Goal: Task Accomplishment & Management: Manage account settings

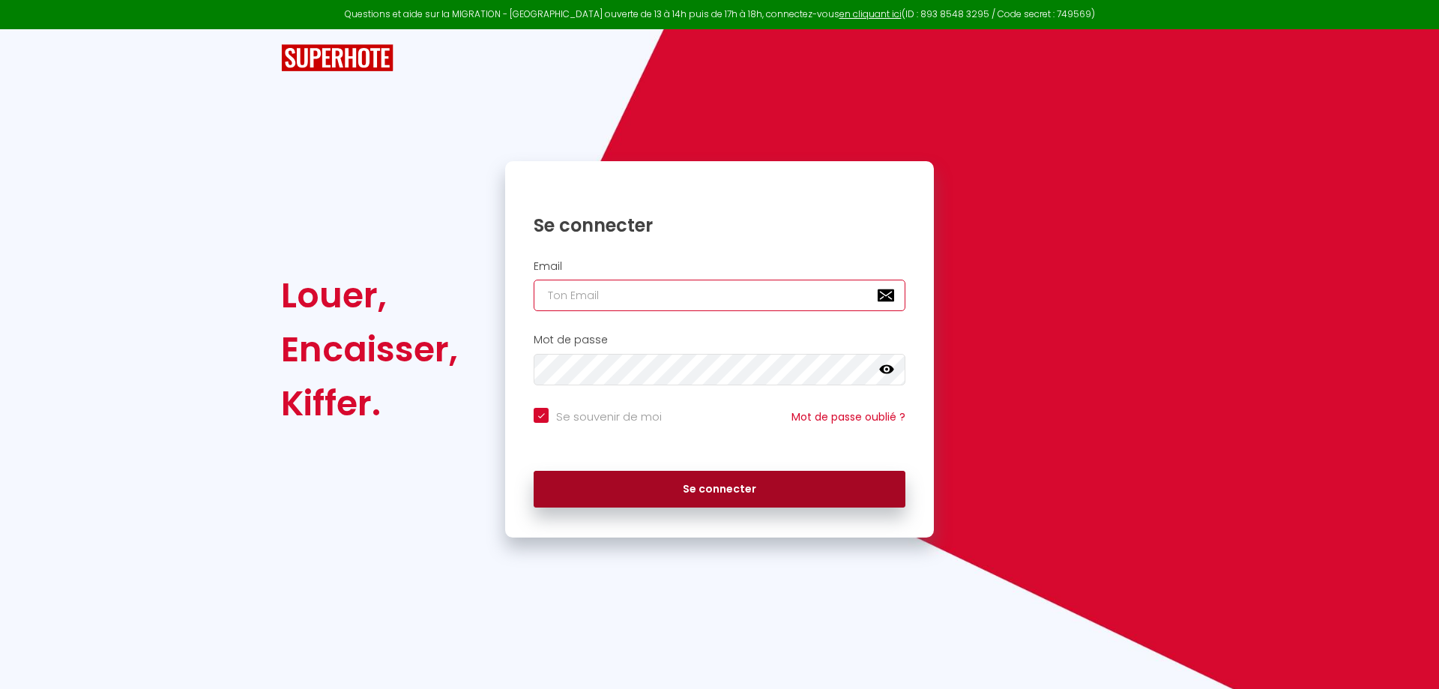
type input "[EMAIL_ADDRESS][DOMAIN_NAME]"
click at [615, 506] on button "Se connecter" at bounding box center [720, 489] width 372 height 37
checkbox input "true"
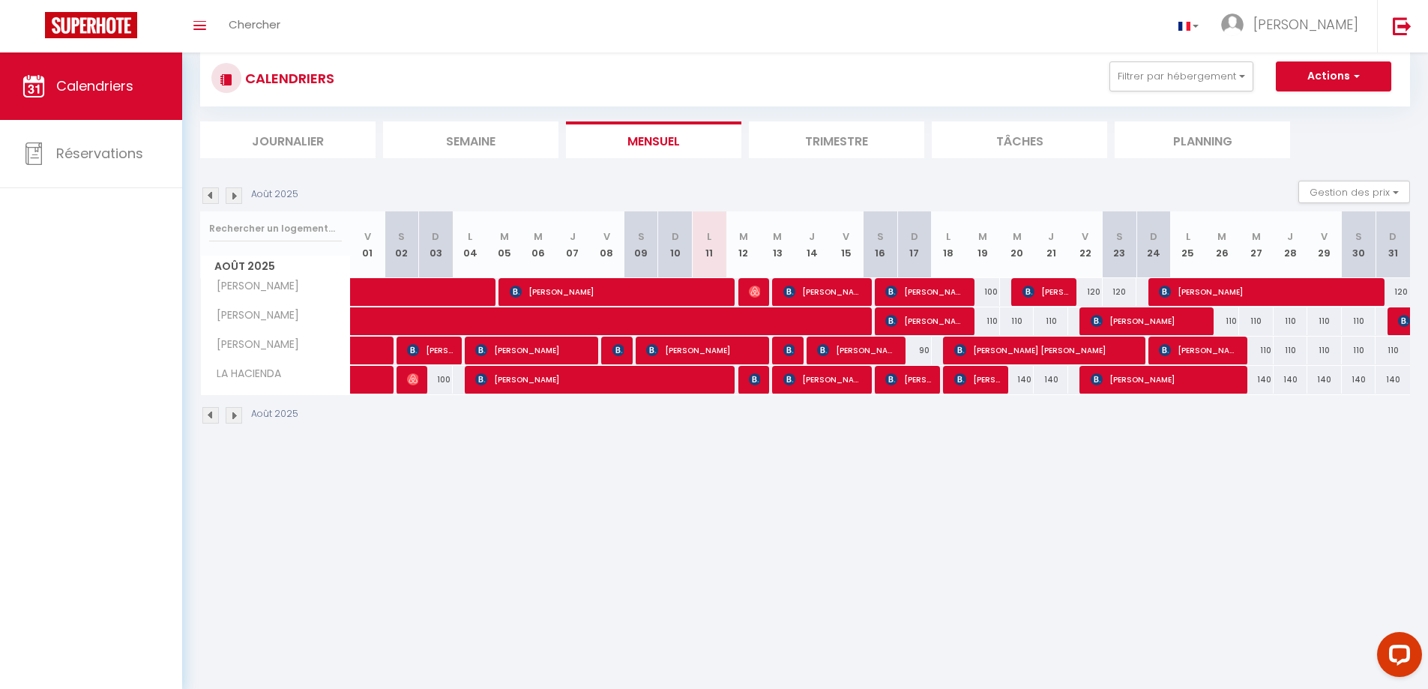
scroll to position [52, 0]
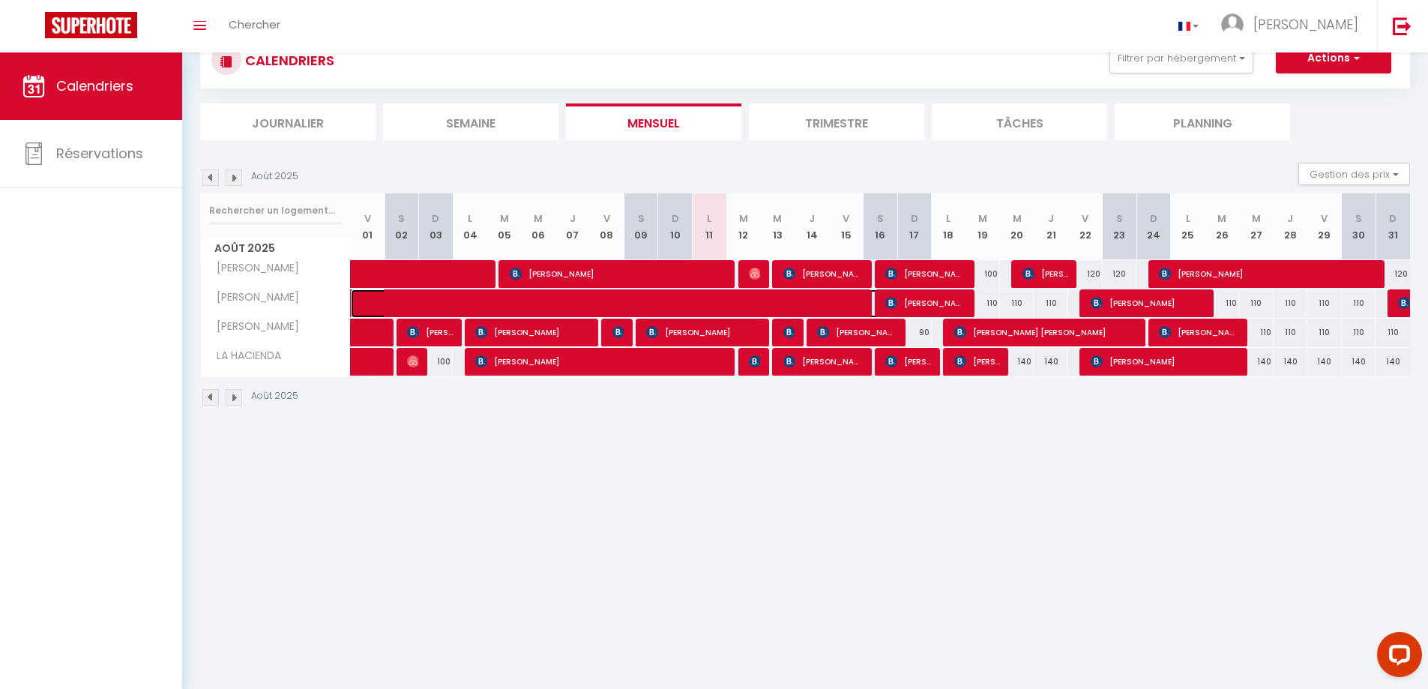
click at [609, 298] on span at bounding box center [631, 303] width 517 height 28
select select "OK"
select select "KO"
select select "0"
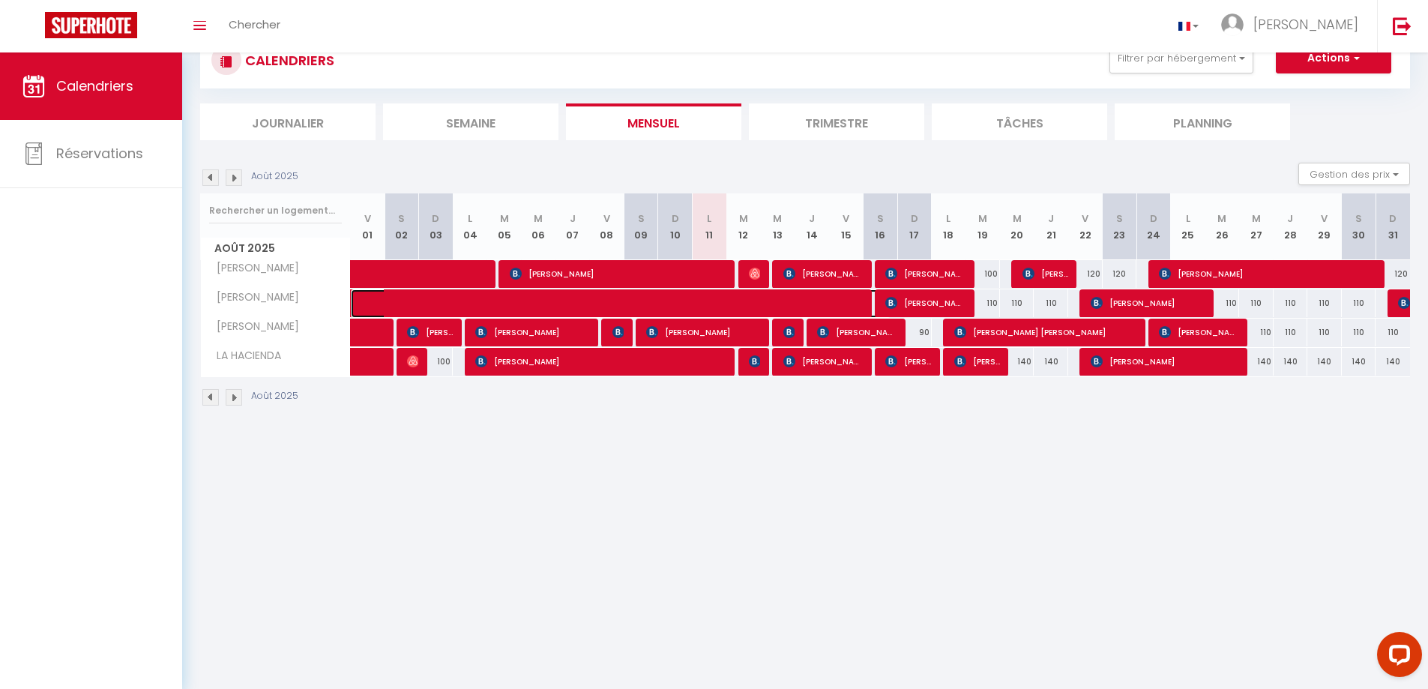
select select "1"
select select
select select "27804"
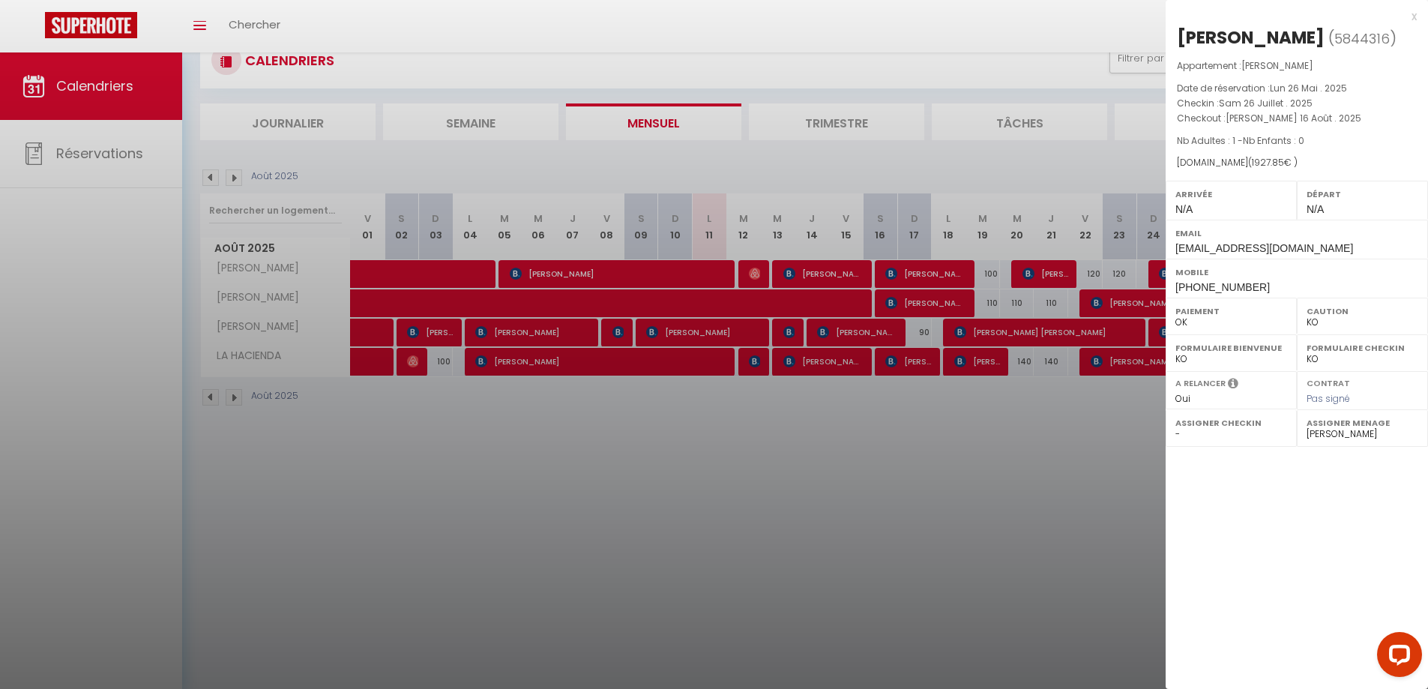
click at [1411, 21] on div "x" at bounding box center [1291, 16] width 251 height 18
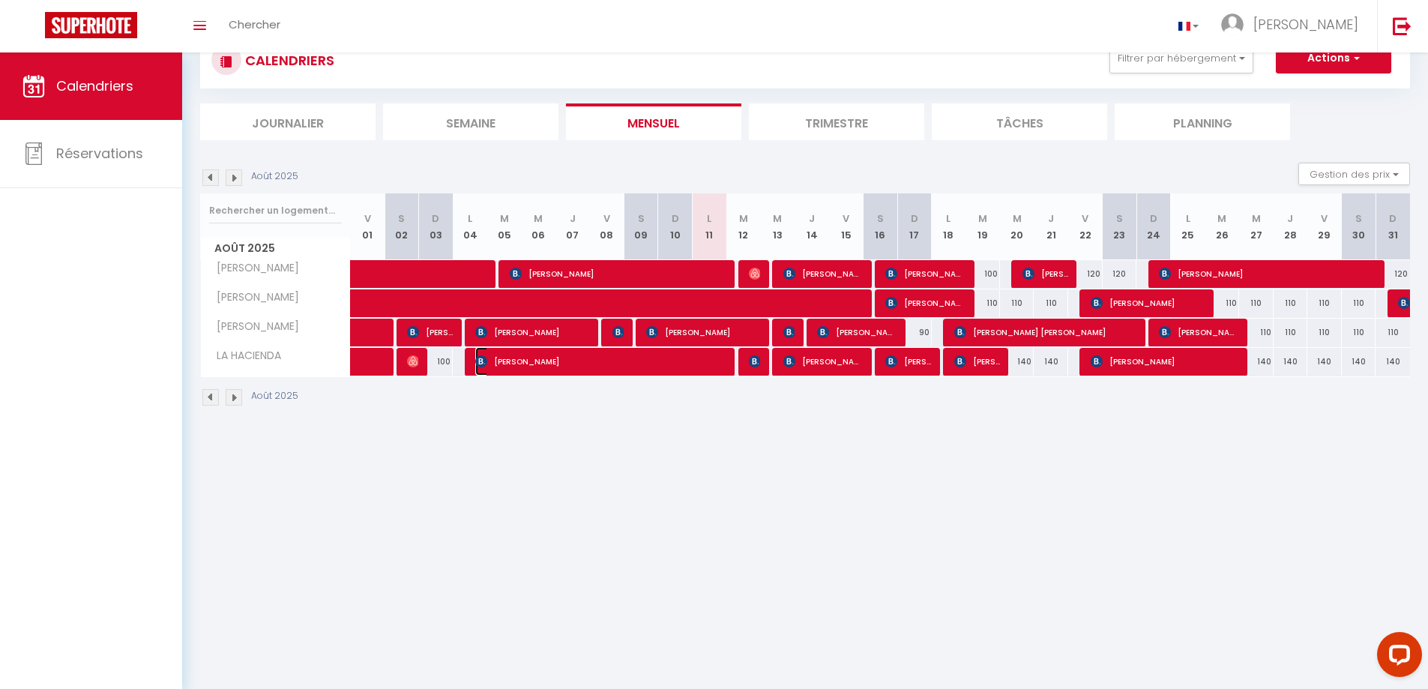
click at [609, 355] on span "[PERSON_NAME]" at bounding box center [601, 361] width 253 height 28
select select "OK"
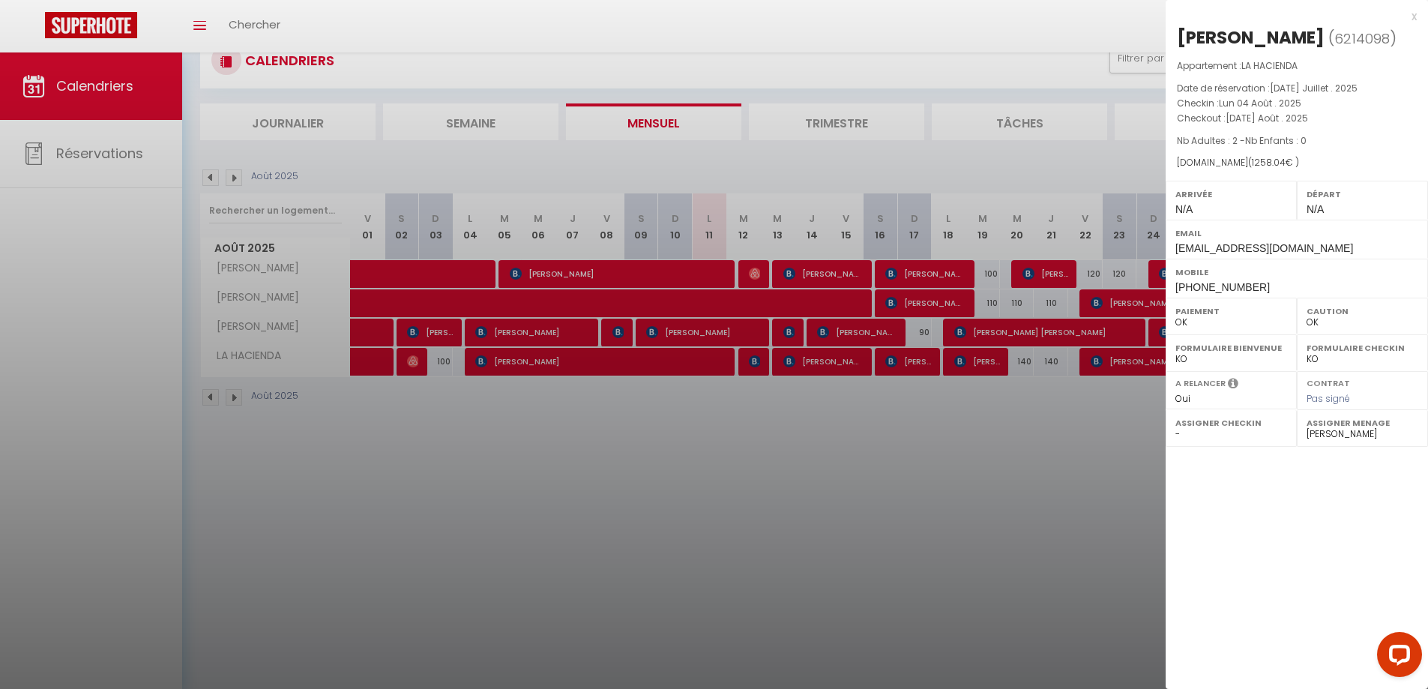
click at [1412, 15] on div "x" at bounding box center [1291, 16] width 251 height 18
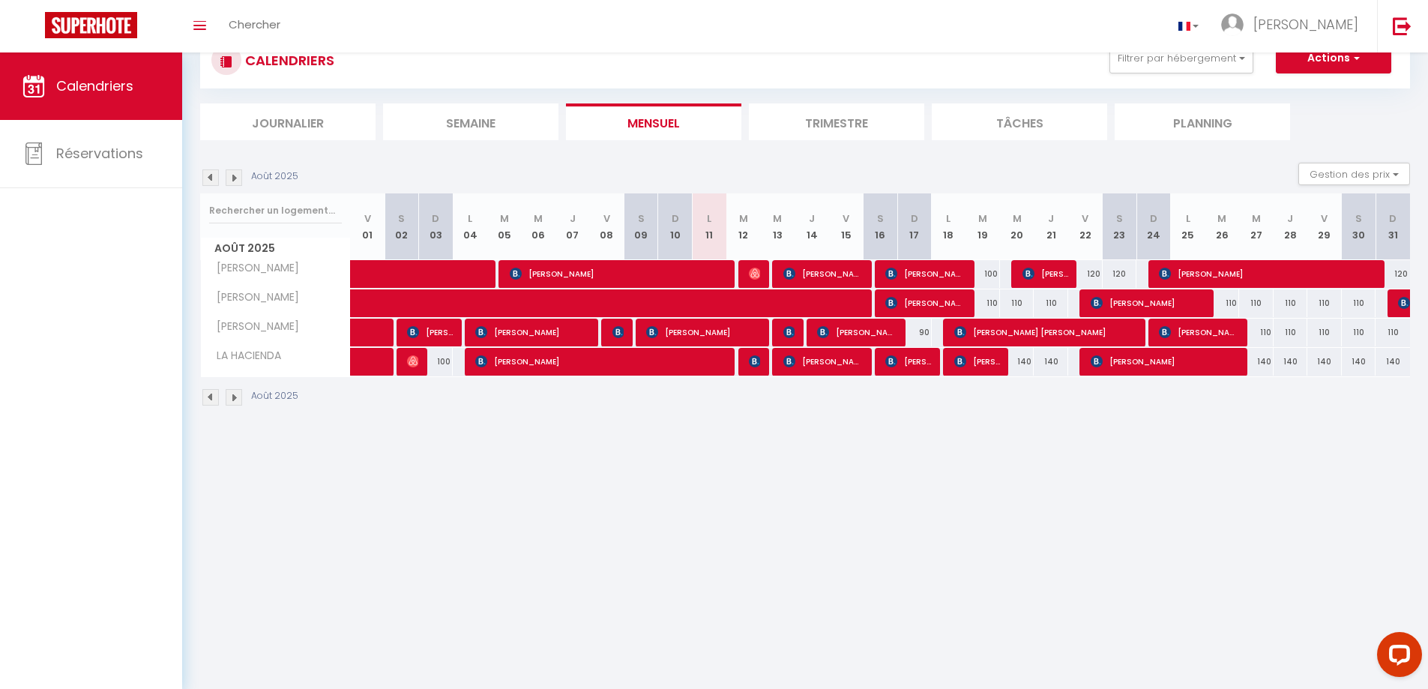
click at [229, 173] on img at bounding box center [234, 177] width 16 height 16
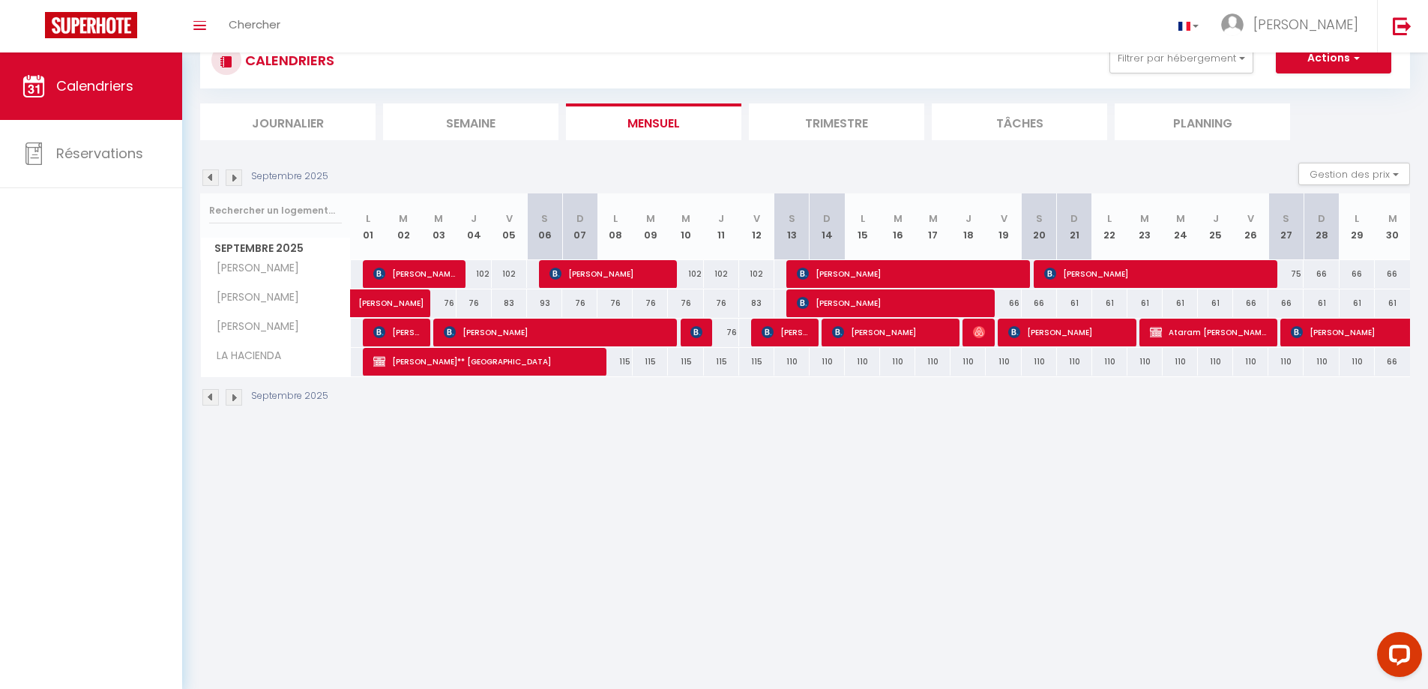
click at [229, 173] on img at bounding box center [234, 177] width 16 height 16
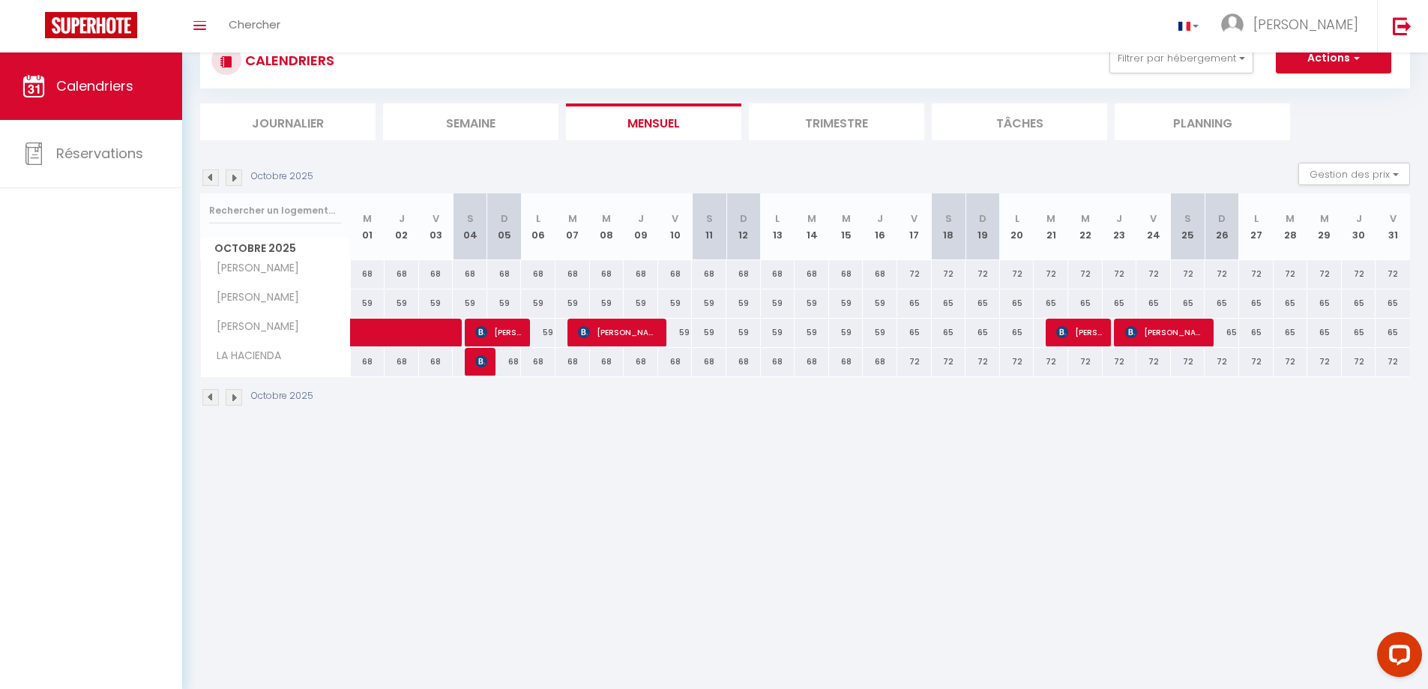
click at [229, 173] on img at bounding box center [234, 177] width 16 height 16
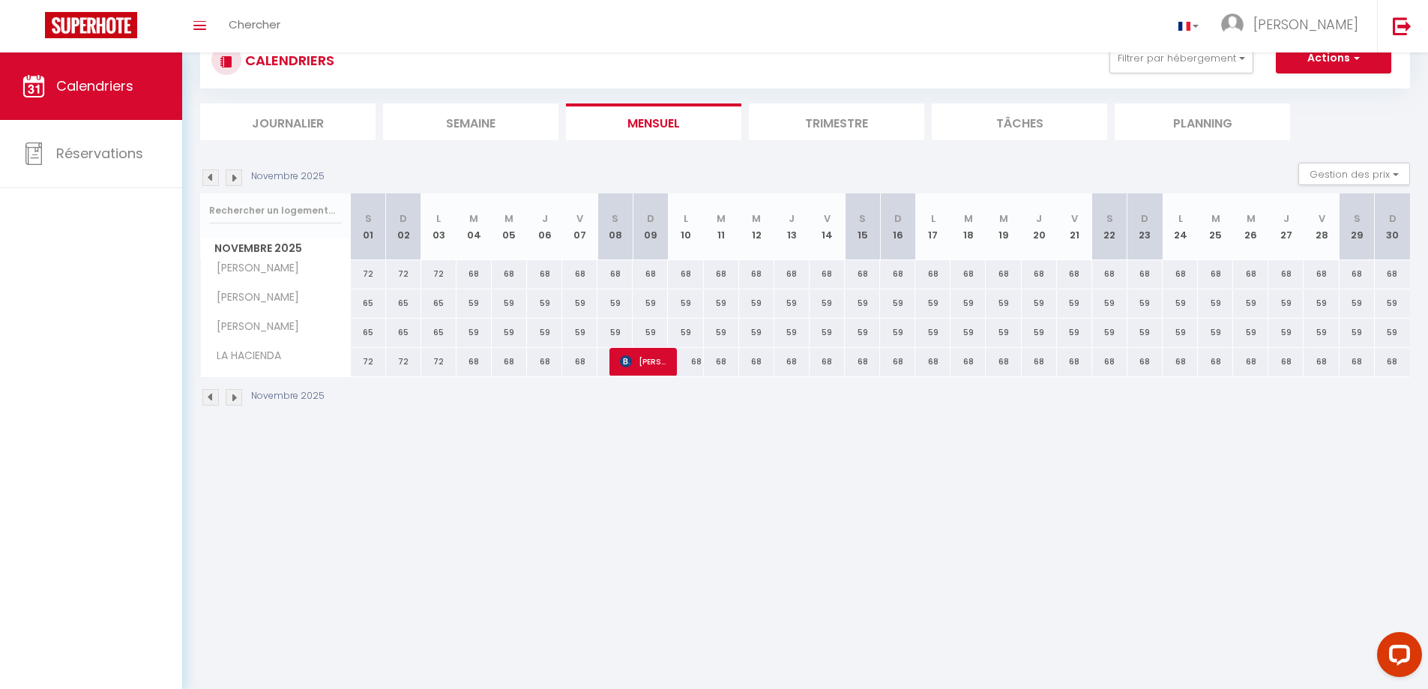
click at [229, 173] on img at bounding box center [234, 177] width 16 height 16
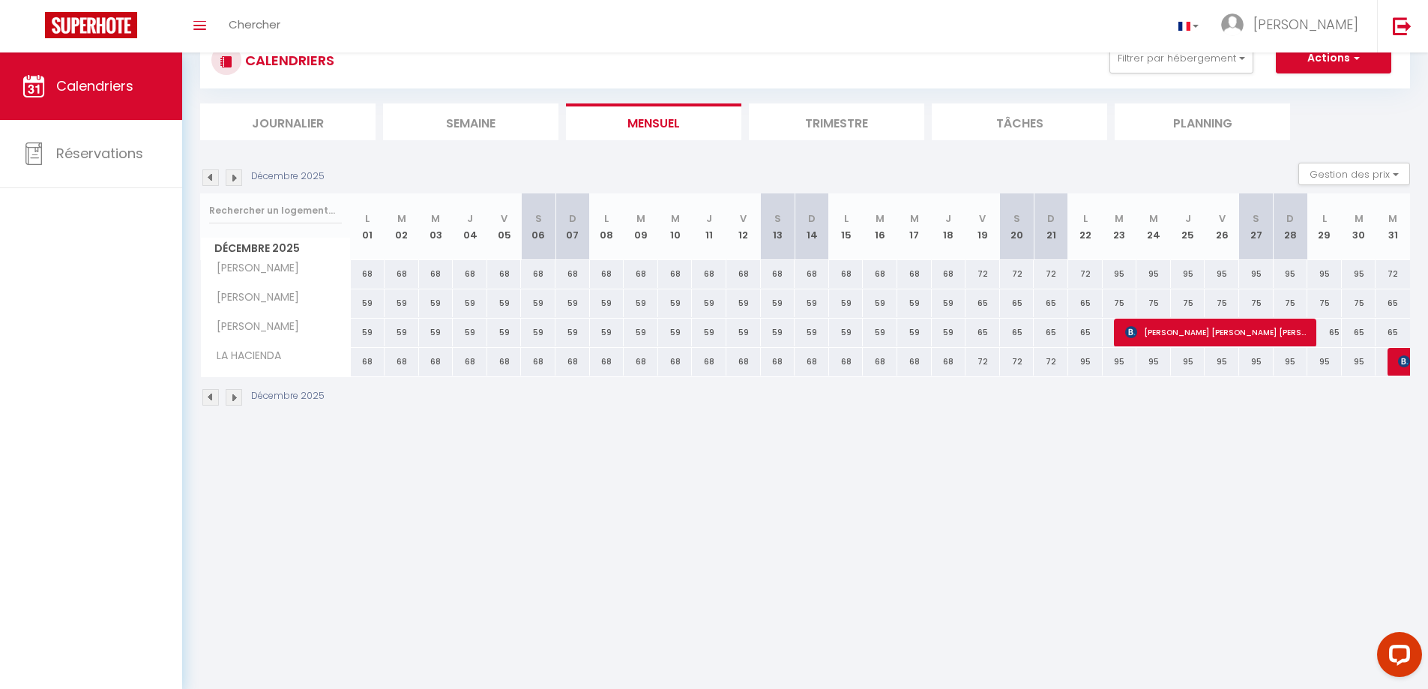
click at [229, 173] on img at bounding box center [234, 177] width 16 height 16
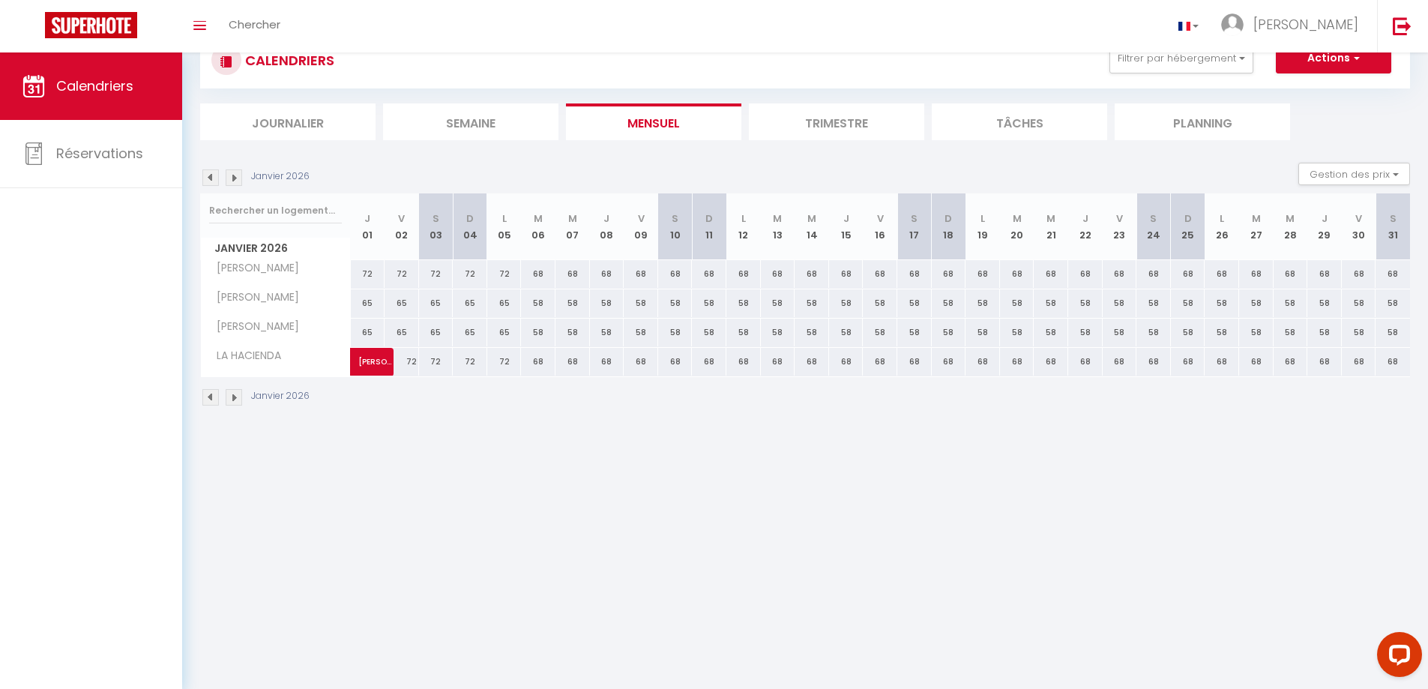
click at [229, 173] on img at bounding box center [234, 177] width 16 height 16
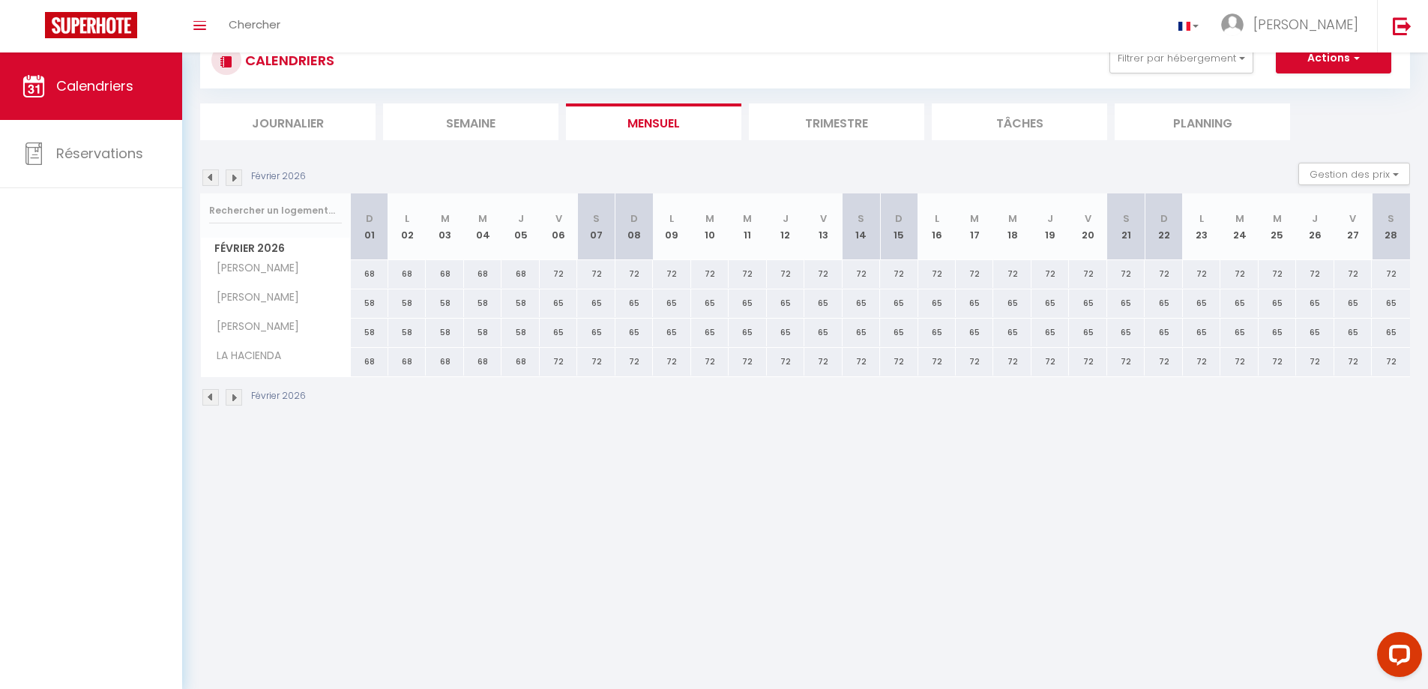
click at [229, 173] on img at bounding box center [234, 177] width 16 height 16
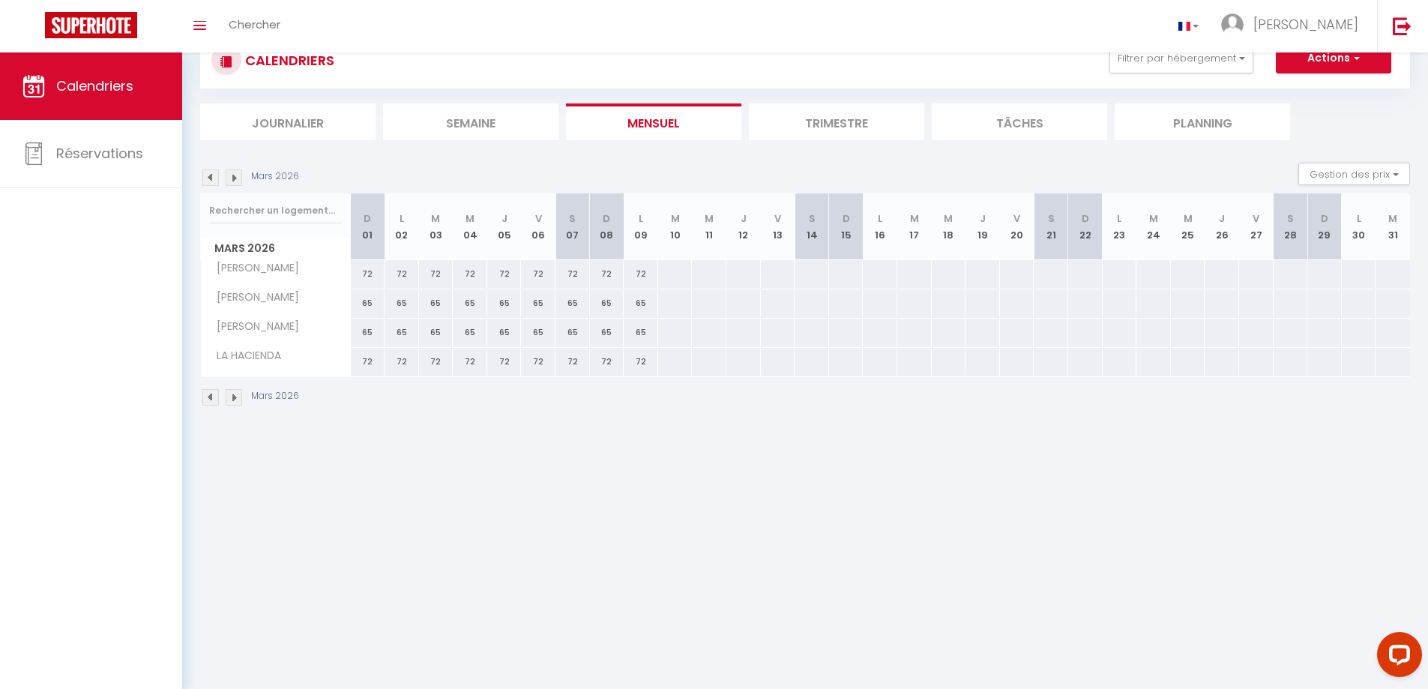
click at [229, 173] on img at bounding box center [234, 177] width 16 height 16
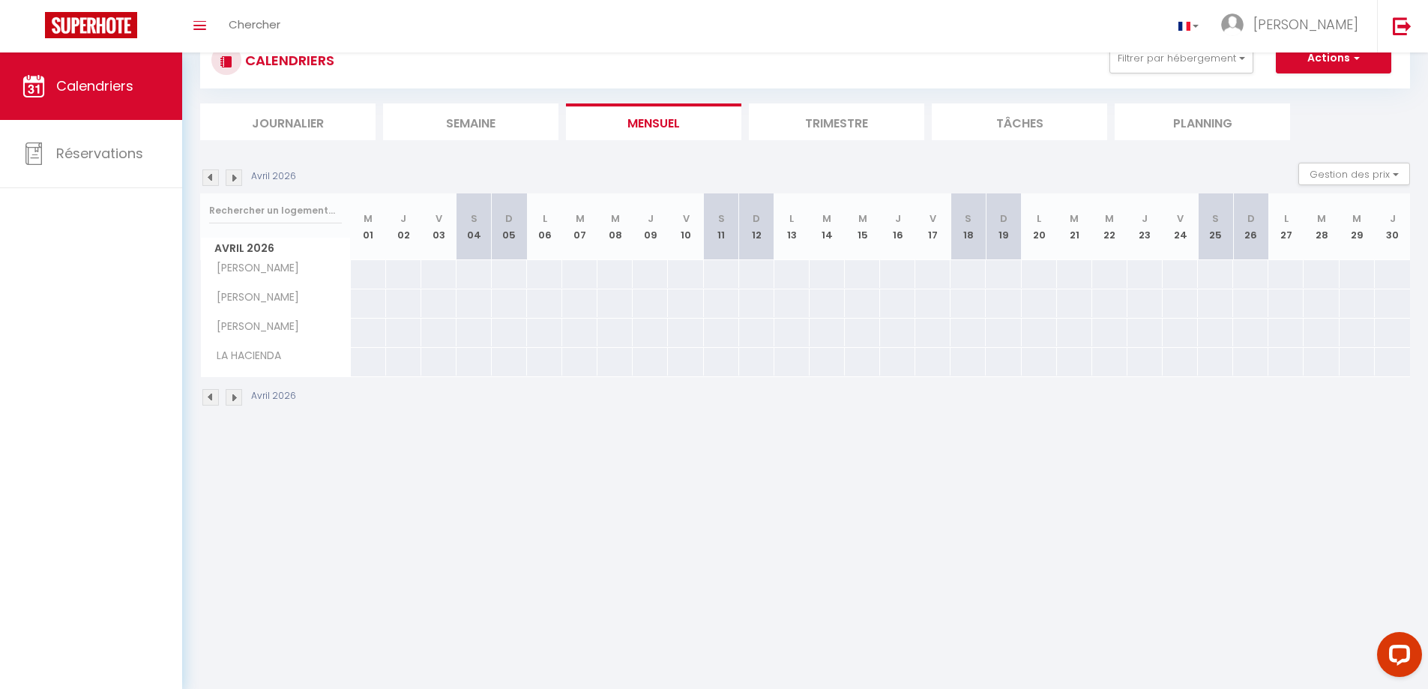
click at [229, 173] on img at bounding box center [234, 177] width 16 height 16
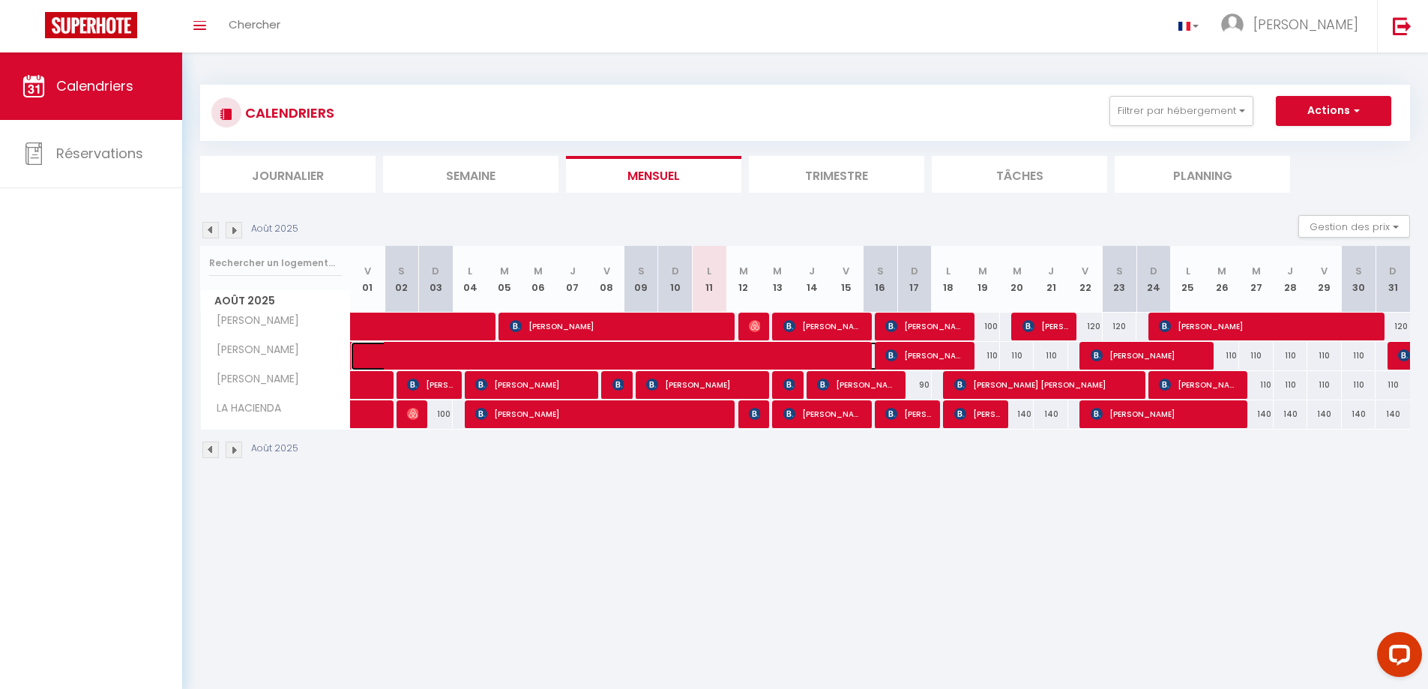
click at [700, 357] on span at bounding box center [631, 356] width 517 height 28
select select "OK"
select select "KO"
select select "0"
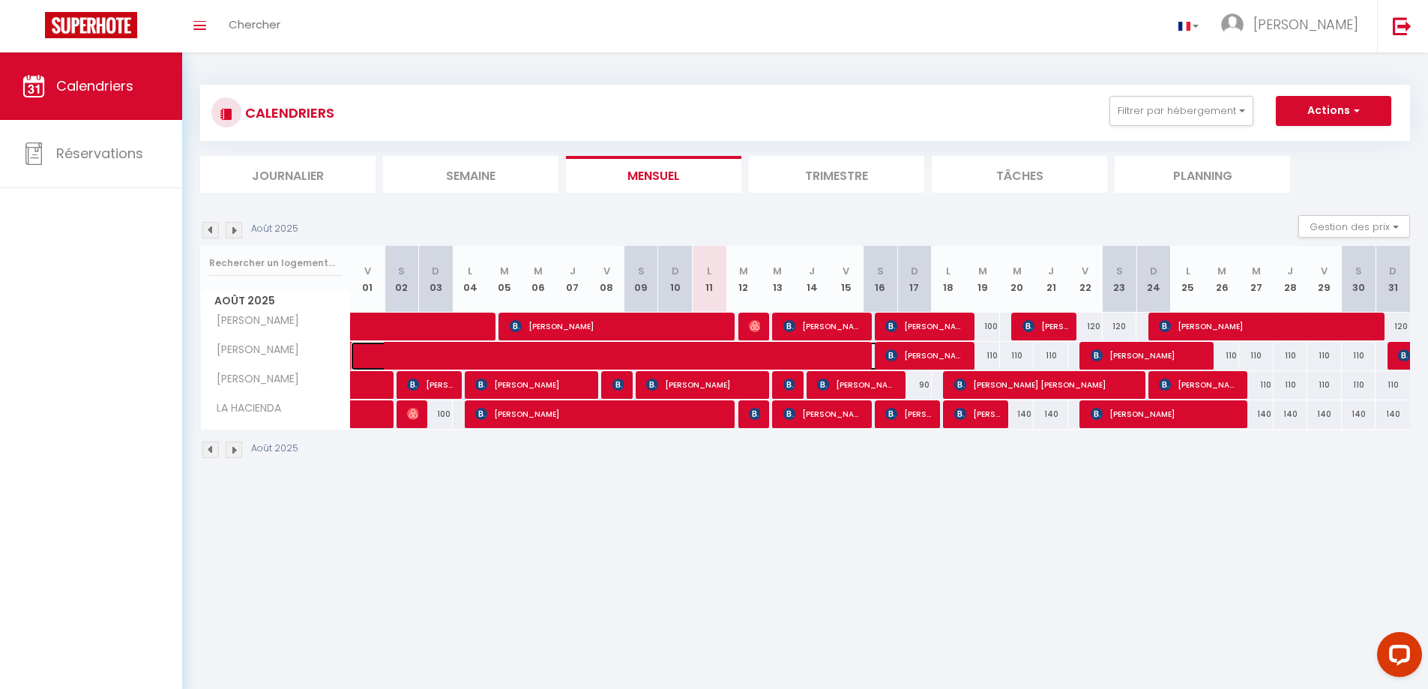
select select "1"
select select
select select "27804"
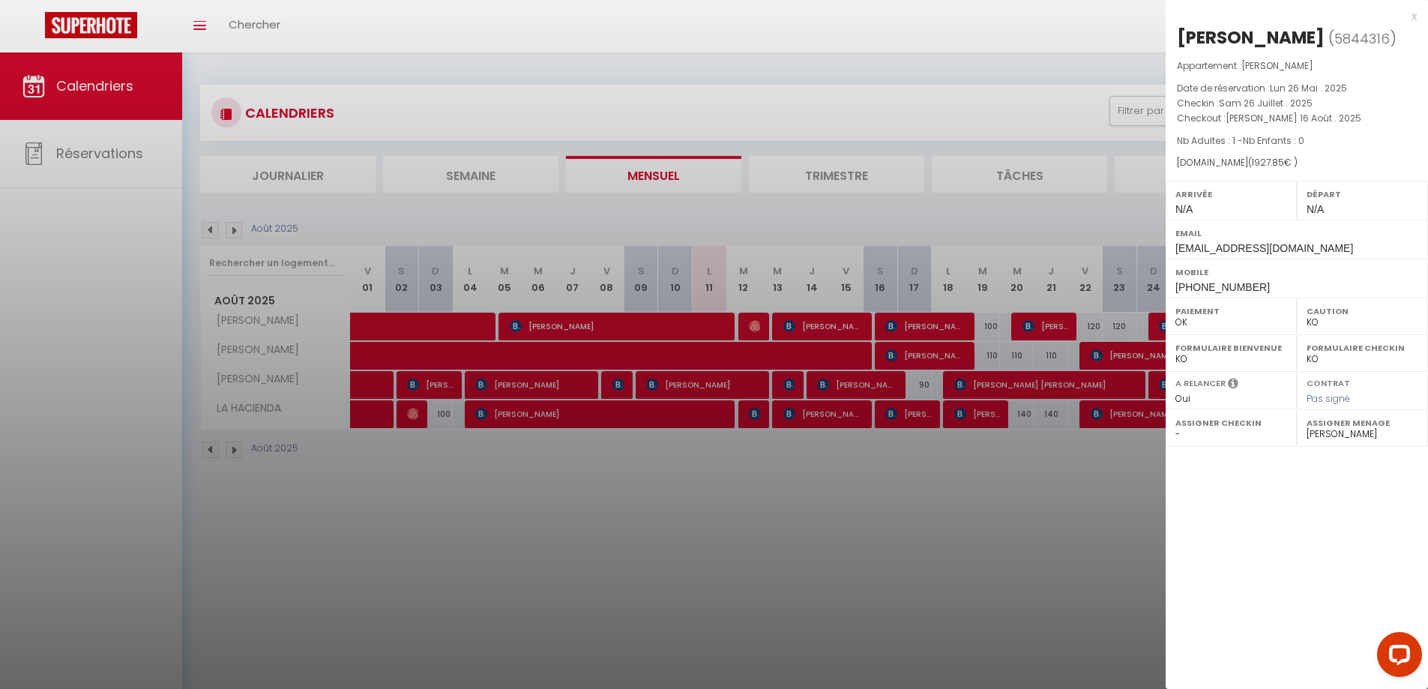
click at [989, 654] on div at bounding box center [714, 344] width 1428 height 689
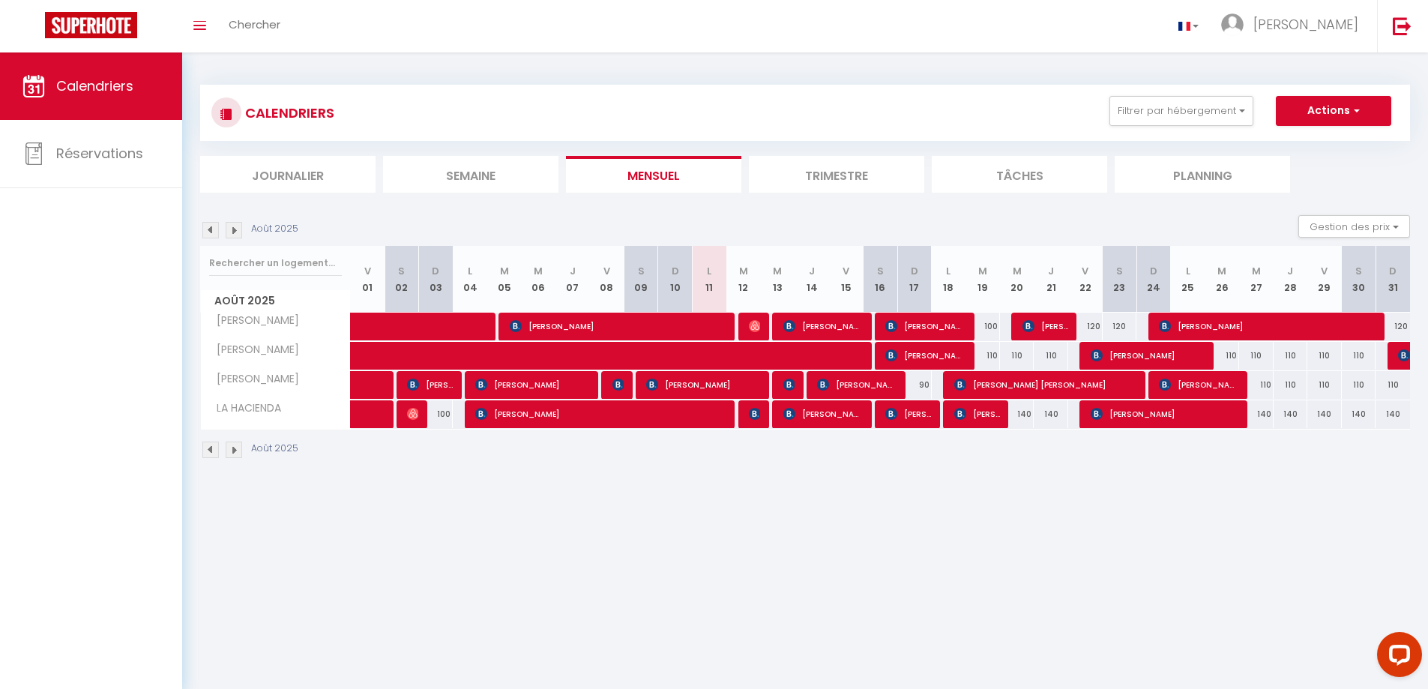
click at [229, 232] on img at bounding box center [234, 230] width 16 height 16
